Goal: Information Seeking & Learning: Learn about a topic

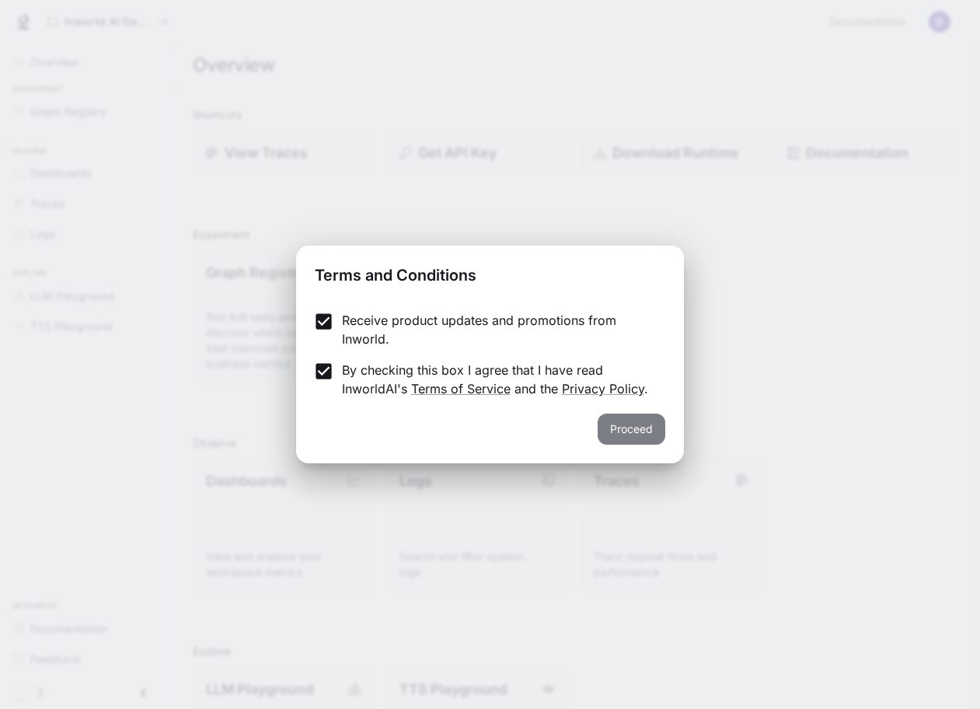
click at [626, 436] on button "Proceed" at bounding box center [631, 428] width 68 height 31
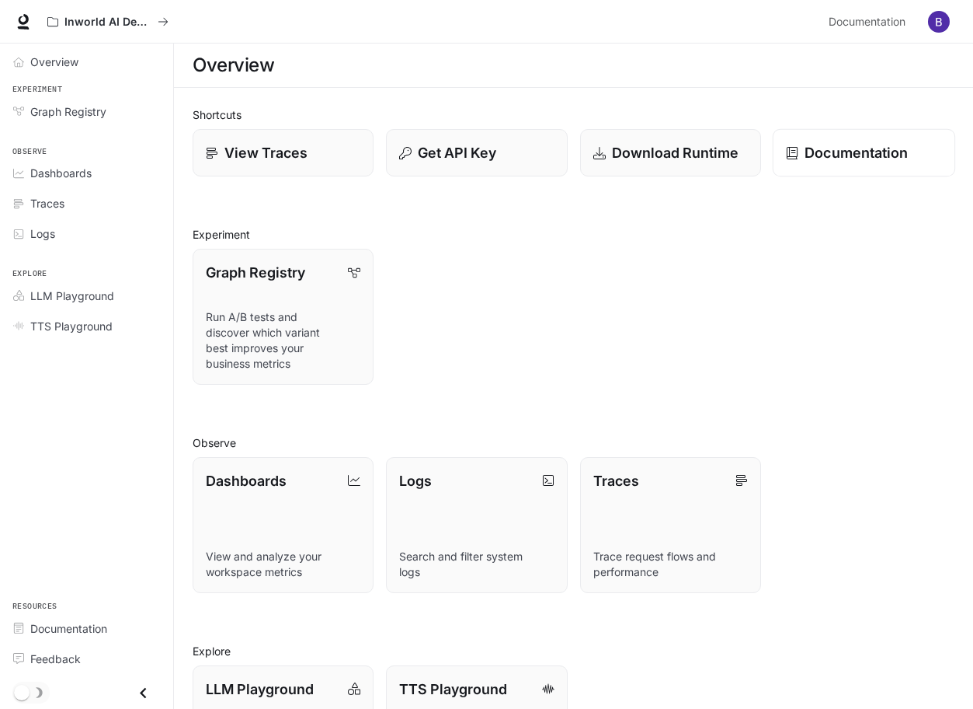
click at [898, 169] on link "Documentation" at bounding box center [864, 153] width 183 height 48
click at [943, 26] on img "button" at bounding box center [939, 22] width 22 height 22
